Goal: Task Accomplishment & Management: Complete application form

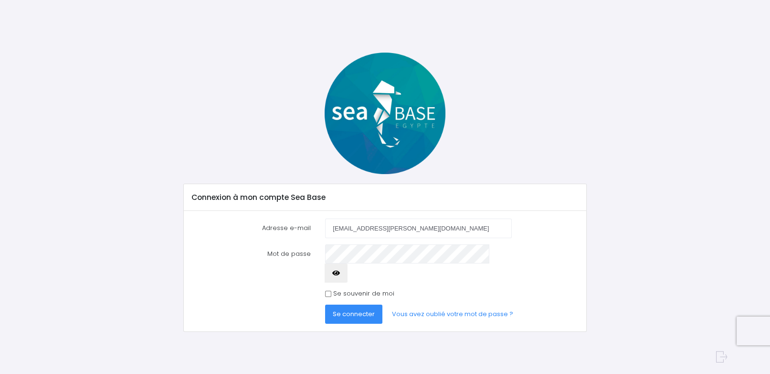
click at [359, 309] on span "Se connecter" at bounding box center [354, 313] width 42 height 9
click at [330, 290] on input "Se souvenir de moi" at bounding box center [328, 293] width 6 height 6
checkbox input "true"
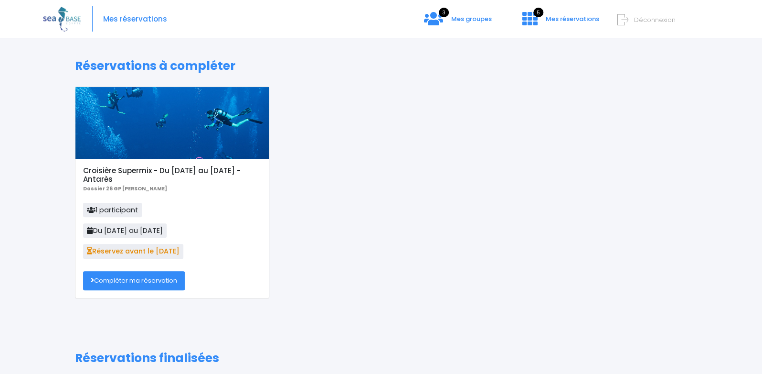
click at [143, 282] on link "Compléter ma réservation" at bounding box center [134, 280] width 102 height 19
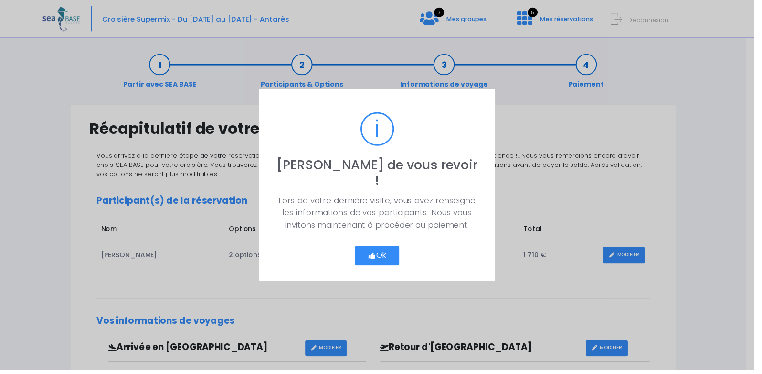
click at [403, 248] on button "Ok" at bounding box center [381, 258] width 45 height 20
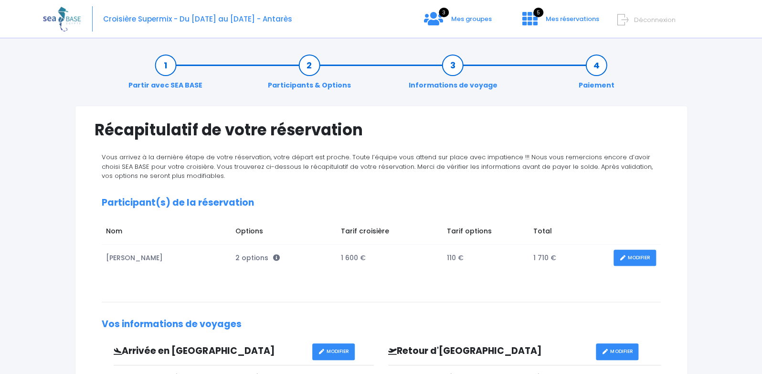
click at [641, 257] on link "MODIFIER" at bounding box center [635, 257] width 43 height 17
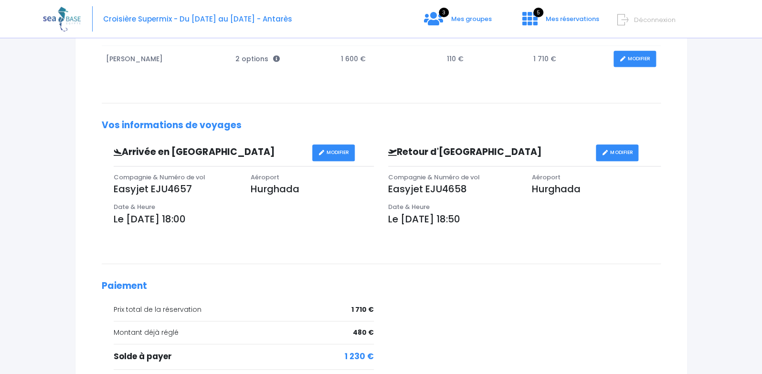
scroll to position [50, 0]
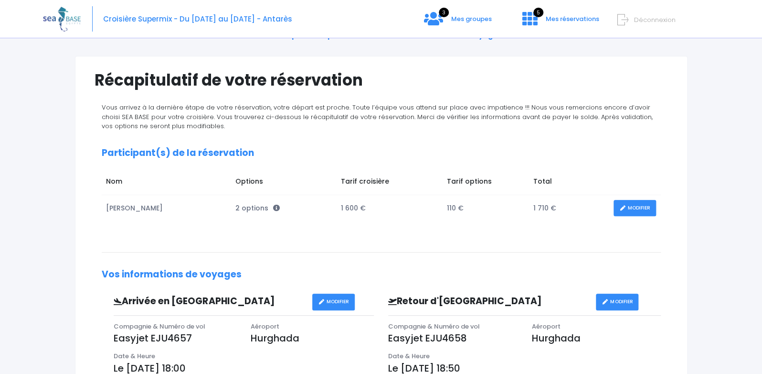
click at [639, 209] on link "MODIFIER" at bounding box center [635, 208] width 43 height 17
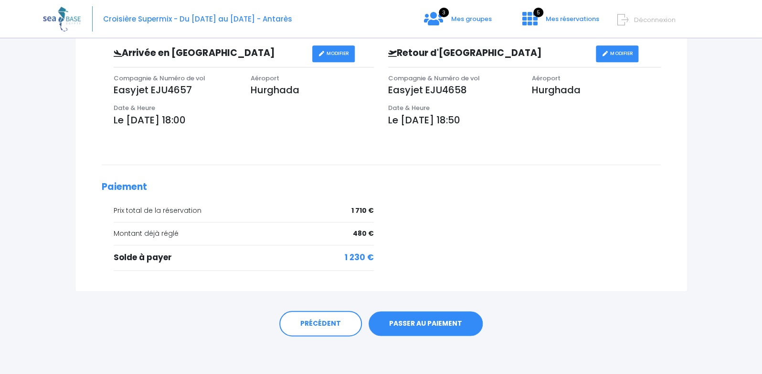
scroll to position [0, 0]
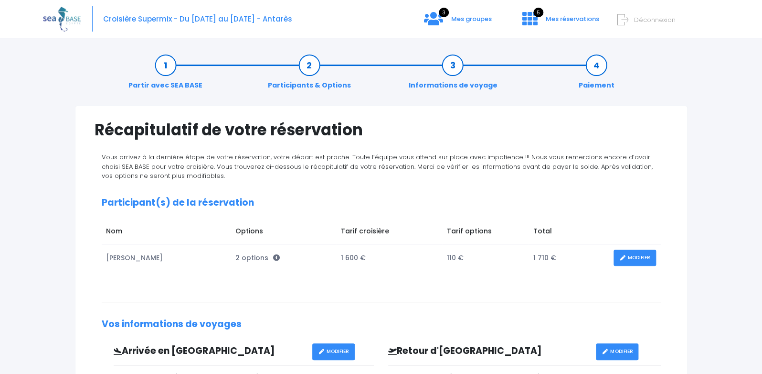
click at [643, 256] on link "MODIFIER" at bounding box center [635, 257] width 43 height 17
click at [581, 16] on span "Mes réservations" at bounding box center [572, 18] width 53 height 9
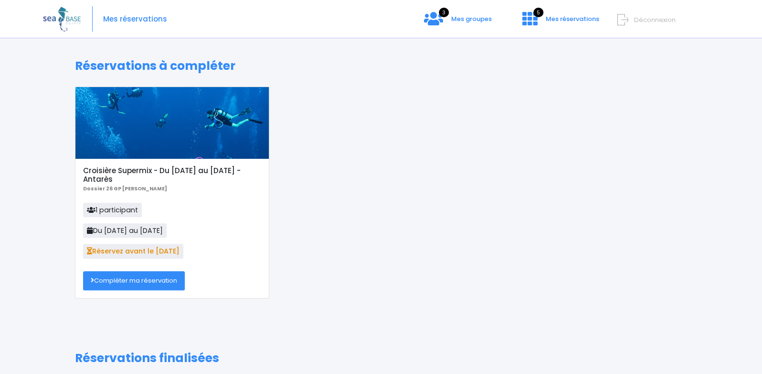
click at [144, 278] on link "Compléter ma réservation" at bounding box center [134, 280] width 102 height 19
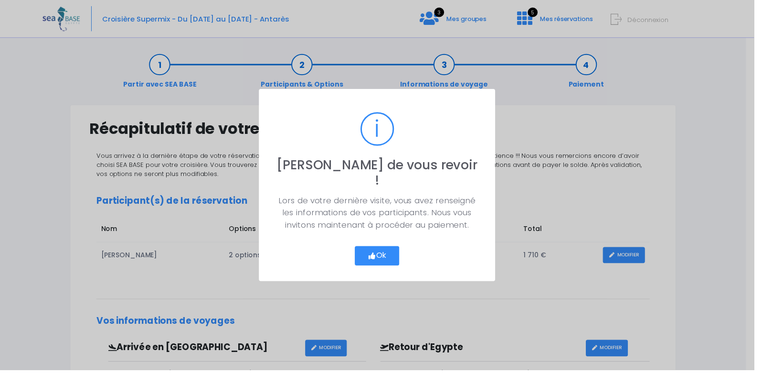
click at [391, 251] on button "Ok" at bounding box center [381, 258] width 45 height 20
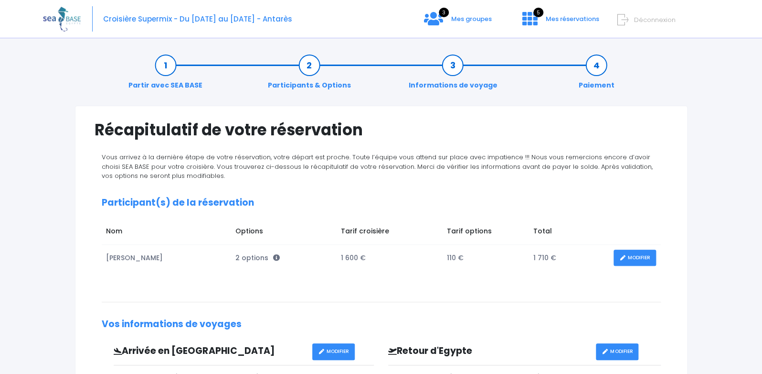
click at [647, 257] on link "MODIFIER" at bounding box center [635, 257] width 43 height 17
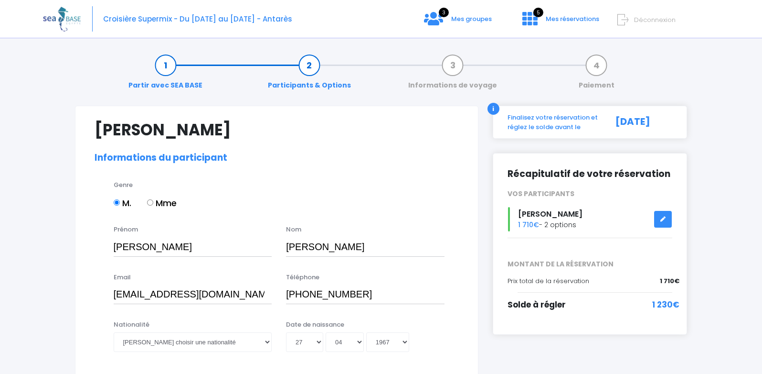
select select "MF1"
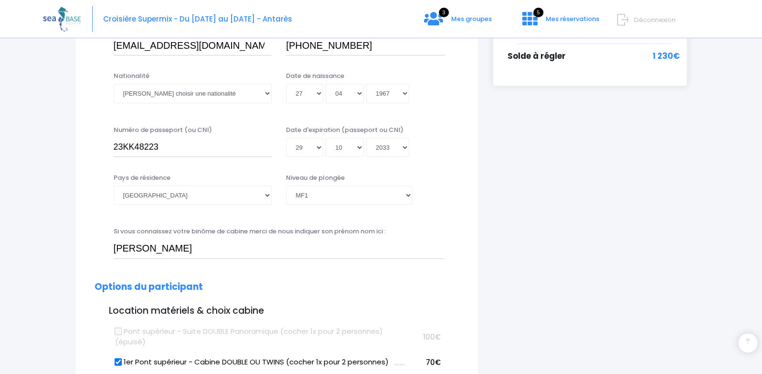
scroll to position [298, 0]
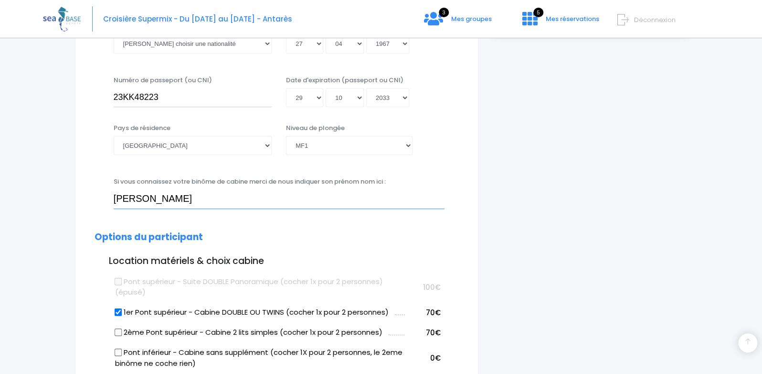
click at [234, 197] on input "[PERSON_NAME]" at bounding box center [279, 198] width 331 height 19
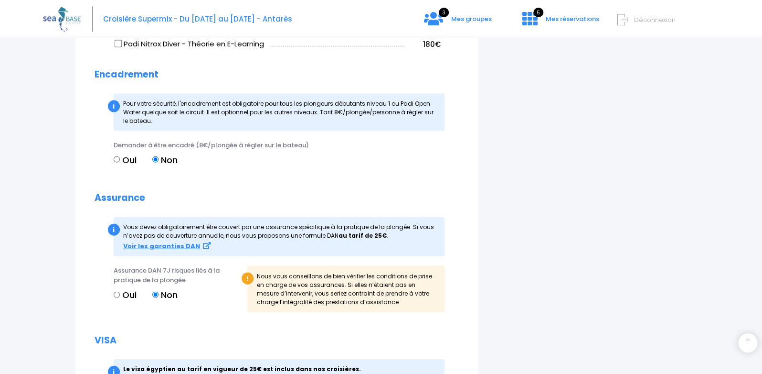
scroll to position [1067, 0]
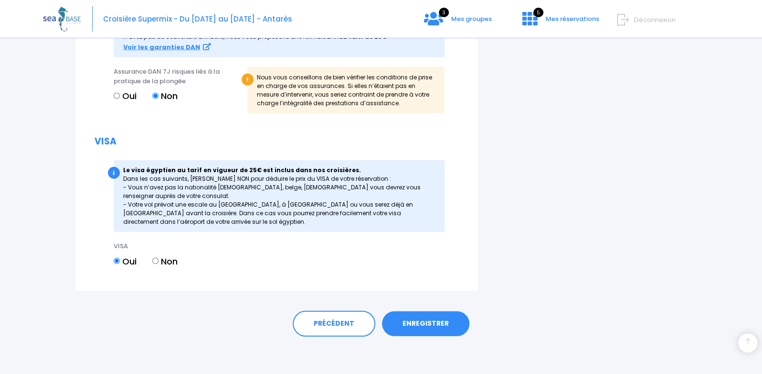
type input "SYLVIE FARNOUX"
click at [436, 317] on link "ENREGISTRER" at bounding box center [425, 323] width 87 height 25
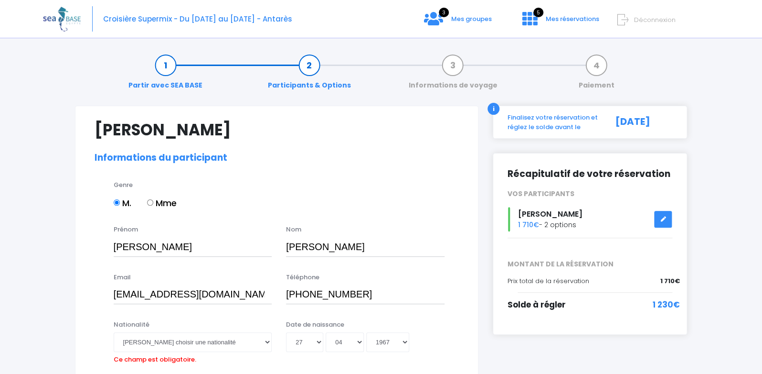
scroll to position [248, 0]
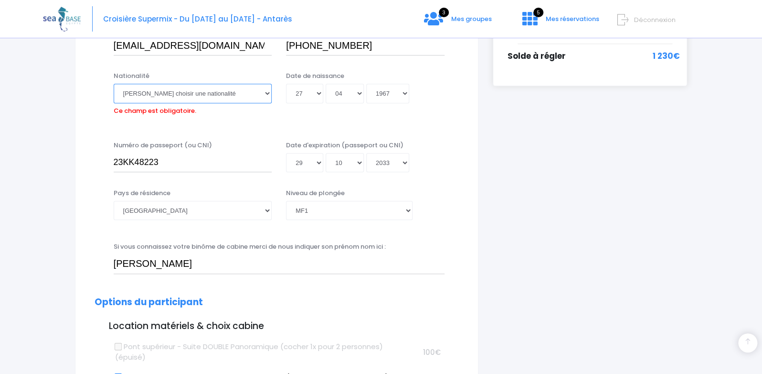
select select "Française"
click option "Française" at bounding box center [0, 0] width 0 height 0
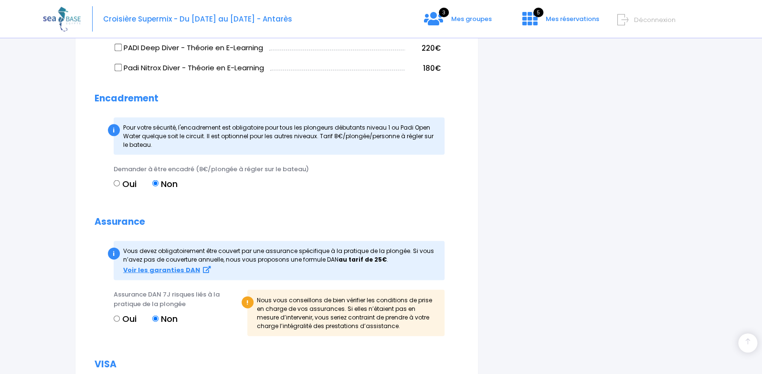
scroll to position [1067, 0]
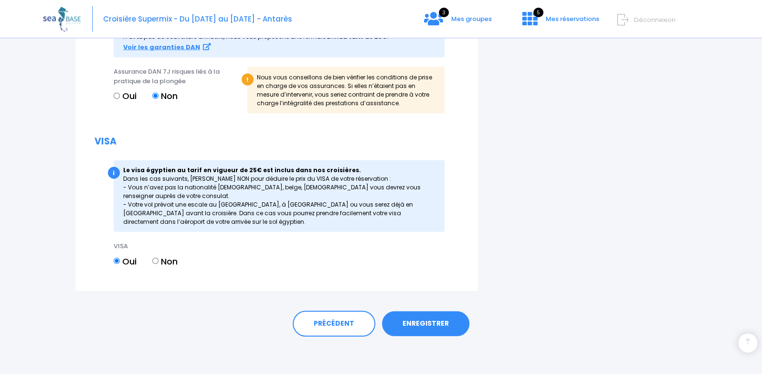
click at [438, 328] on link "ENREGISTRER" at bounding box center [425, 323] width 87 height 25
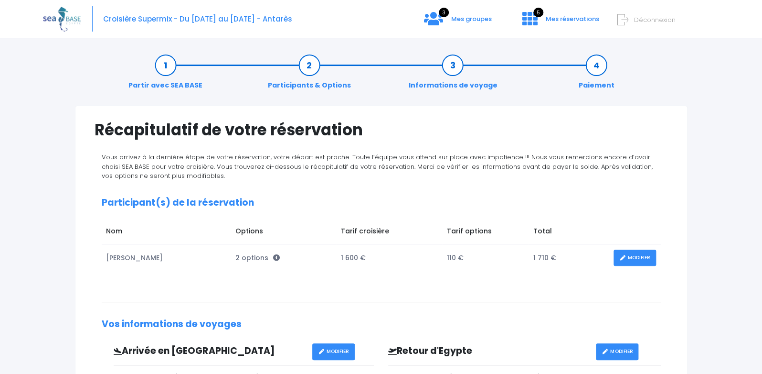
click at [636, 257] on link "MODIFIER" at bounding box center [635, 257] width 43 height 17
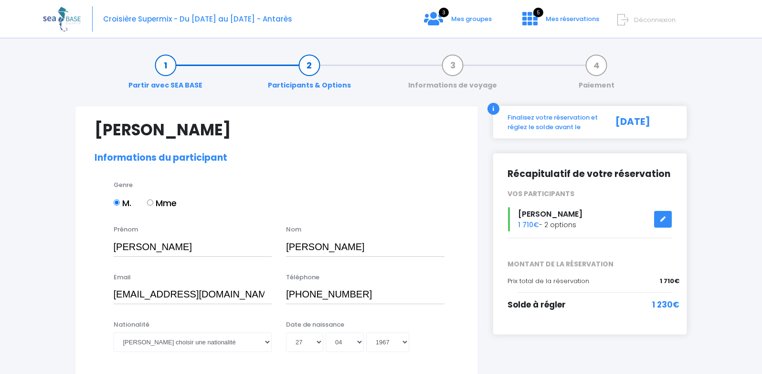
select select "MF1"
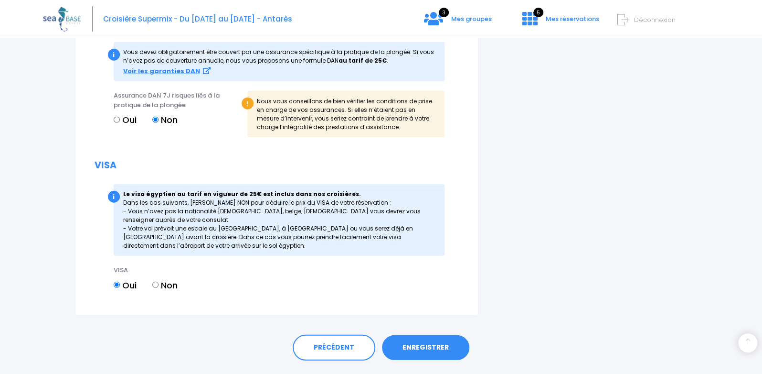
scroll to position [1067, 0]
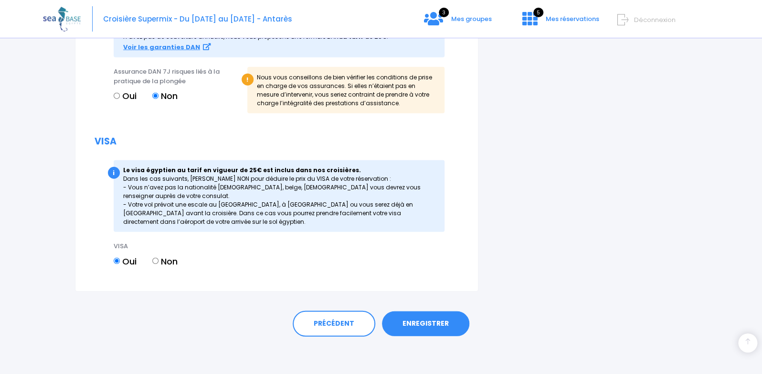
click at [410, 326] on link "ENREGISTRER" at bounding box center [425, 323] width 87 height 25
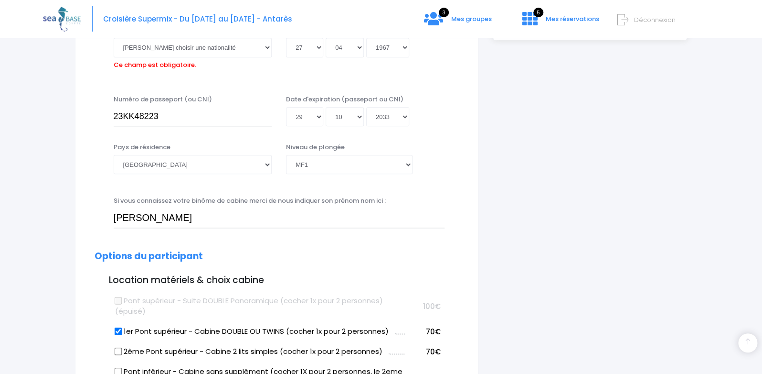
scroll to position [236, 0]
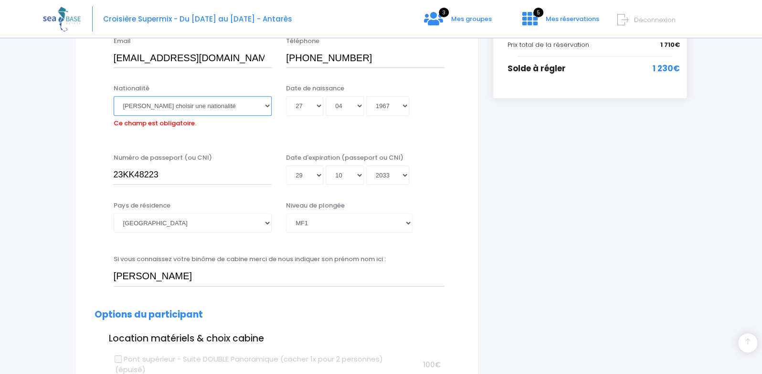
click at [114, 96] on select "Veuillez choisir une nationalité Afghane Albanaise Algerienne Allemande America…" at bounding box center [193, 105] width 159 height 19
select select "Française"
click option "Française" at bounding box center [0, 0] width 0 height 0
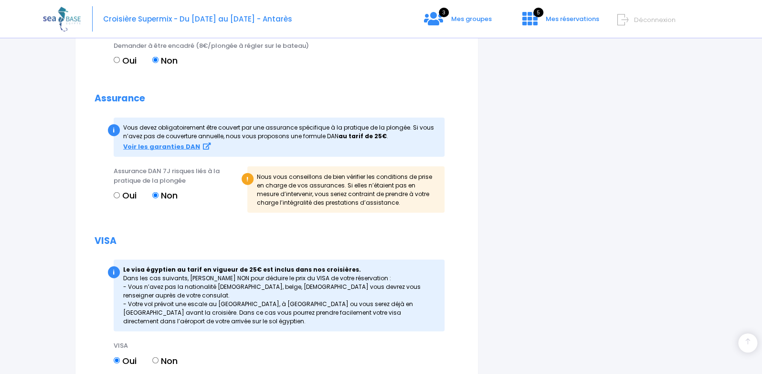
scroll to position [1067, 0]
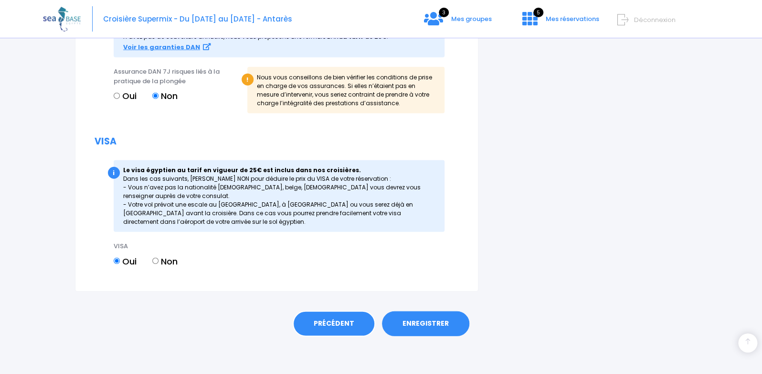
click at [340, 320] on link "PRÉCÉDENT" at bounding box center [334, 323] width 83 height 26
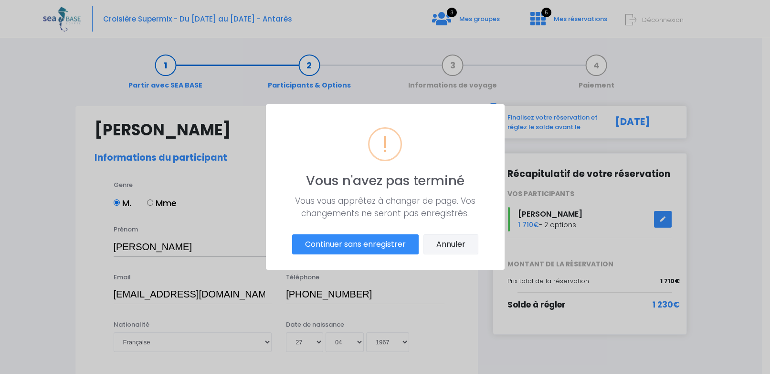
click at [446, 238] on button "Annuler" at bounding box center [451, 244] width 55 height 20
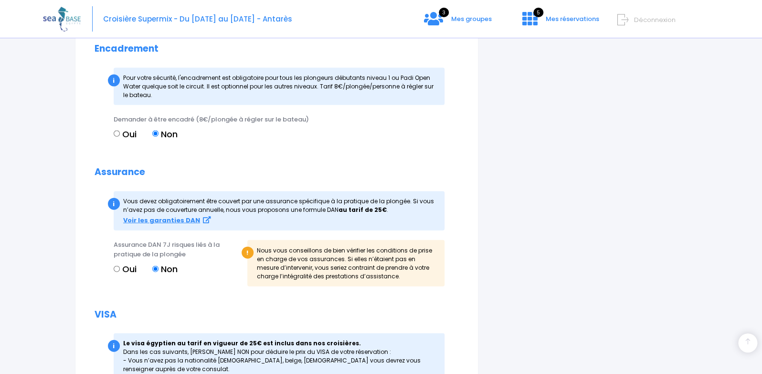
scroll to position [1067, 0]
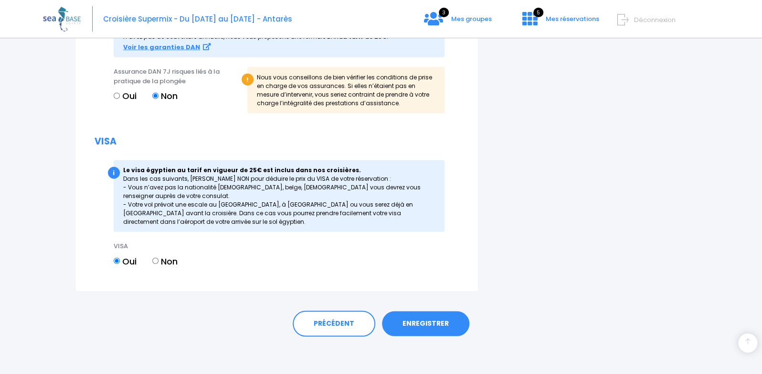
click at [441, 328] on link "ENREGISTRER" at bounding box center [425, 323] width 87 height 25
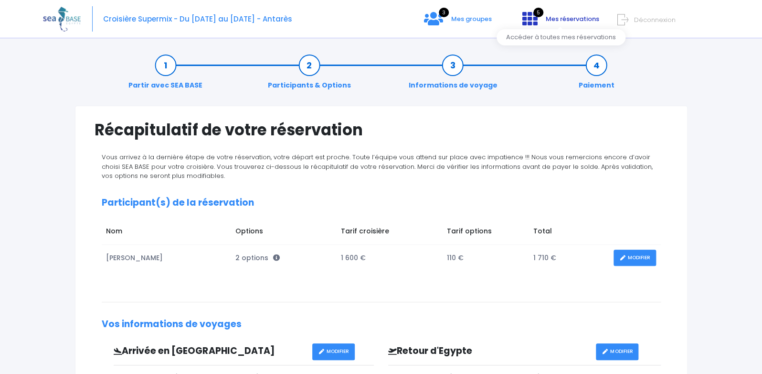
click at [564, 17] on span "Mes réservations" at bounding box center [572, 18] width 53 height 9
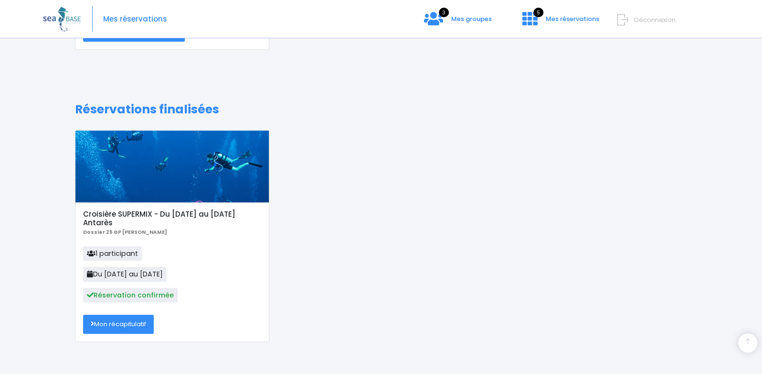
scroll to position [298, 0]
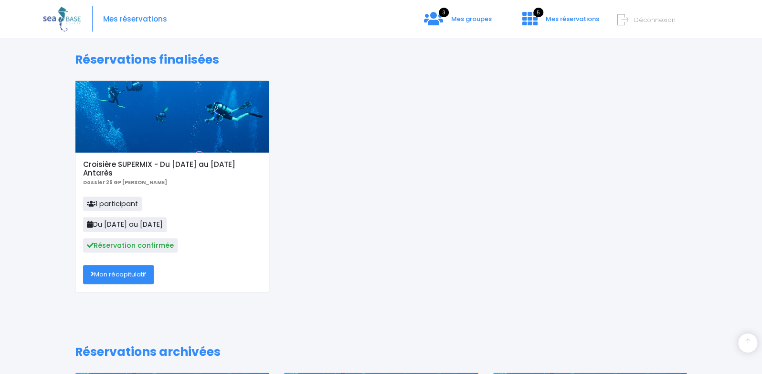
click at [128, 275] on link "Mon récapitulatif" at bounding box center [118, 274] width 71 height 19
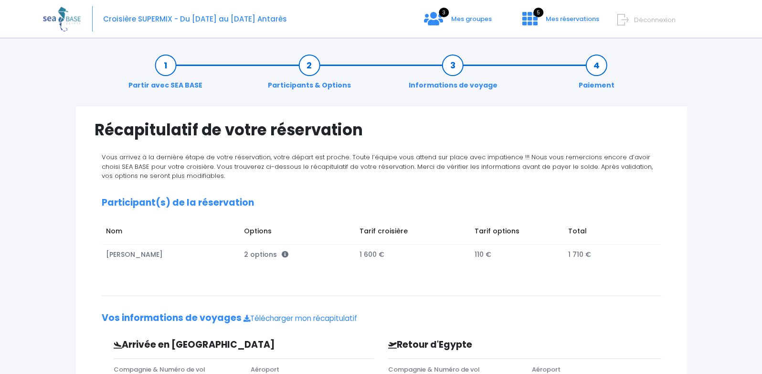
scroll to position [99, 0]
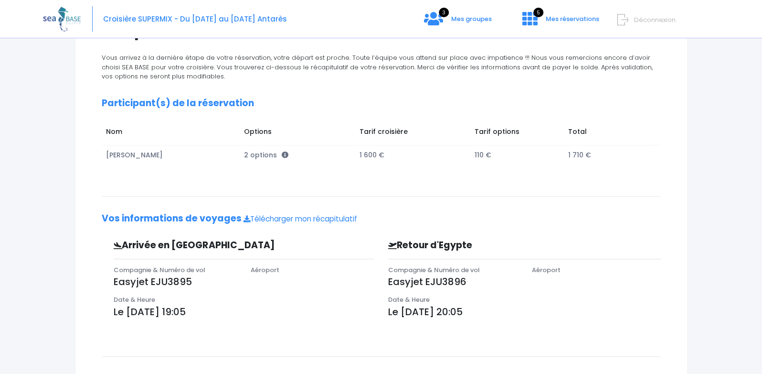
click at [260, 156] on span "2 options" at bounding box center [266, 155] width 44 height 10
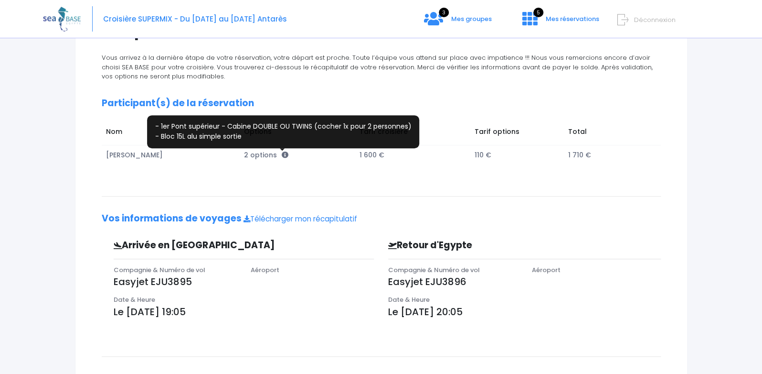
click at [285, 154] on icon at bounding box center [285, 154] width 7 height 7
click at [282, 155] on icon at bounding box center [285, 154] width 7 height 7
